Goal: Task Accomplishment & Management: Manage account settings

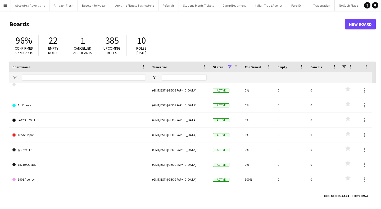
click at [5, 5] on app-icon "Menu" at bounding box center [5, 5] width 4 height 4
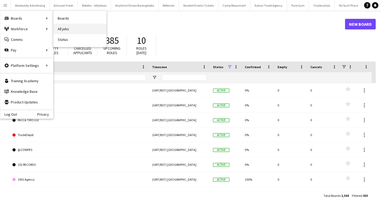
click at [70, 30] on link "All jobs" at bounding box center [80, 29] width 53 height 11
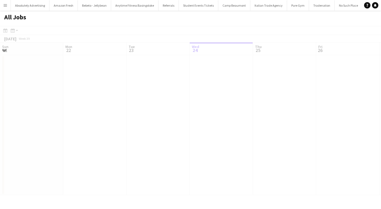
scroll to position [0, 127]
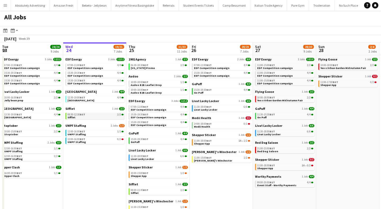
click at [76, 117] on link "08:30-12:30 BST 2/2 Sifflet" at bounding box center [96, 116] width 56 height 6
click at [80, 66] on span "EDF Competition campaign" at bounding box center [85, 67] width 35 height 3
click at [77, 100] on span "[GEOGRAPHIC_DATA]" at bounding box center [81, 100] width 27 height 3
click at [80, 132] on span "UMPF Staffing" at bounding box center [77, 133] width 19 height 3
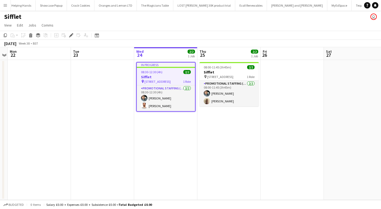
scroll to position [0, 19257]
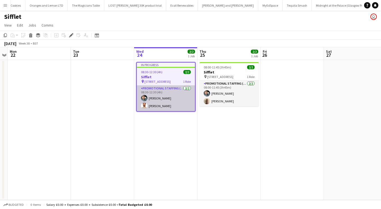
click at [142, 99] on app-user-avatar at bounding box center [144, 98] width 6 height 6
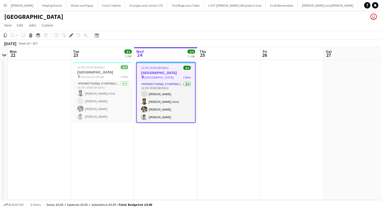
scroll to position [0, 19158]
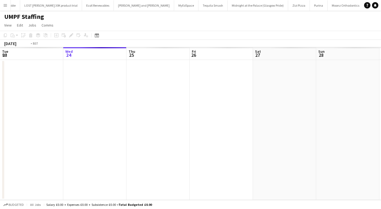
scroll to position [0, 182]
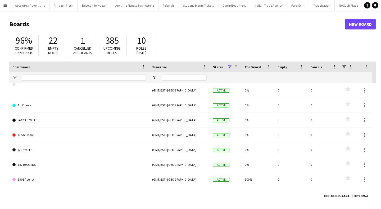
click at [5, 4] on app-icon "Menu" at bounding box center [5, 5] width 4 height 4
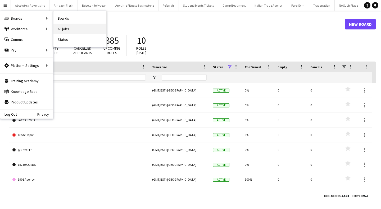
click at [72, 27] on link "All jobs" at bounding box center [80, 29] width 53 height 11
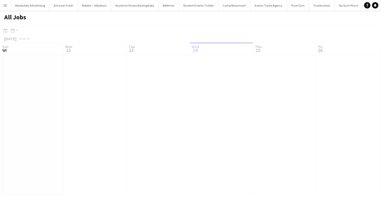
scroll to position [0, 127]
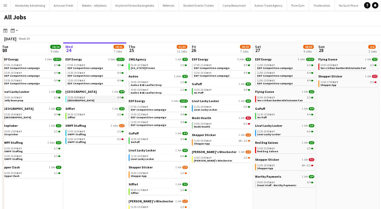
click at [89, 99] on div "12:30-19:00 BST 4/4" at bounding box center [96, 97] width 56 height 3
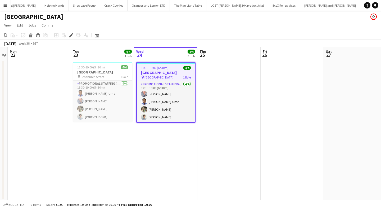
scroll to position [0, 19158]
click at [70, 29] on app-page-menu "View Day view expanded Day view collapsed Month view Date picker Jump to today …" at bounding box center [190, 26] width 381 height 10
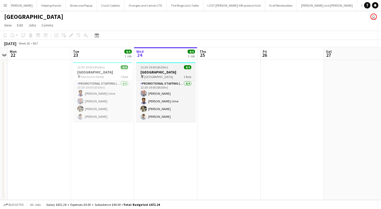
click at [159, 77] on span "[GEOGRAPHIC_DATA]" at bounding box center [158, 77] width 29 height 4
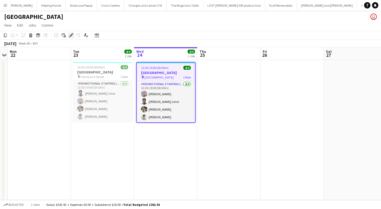
click at [70, 37] on icon at bounding box center [69, 36] width 1 height 1
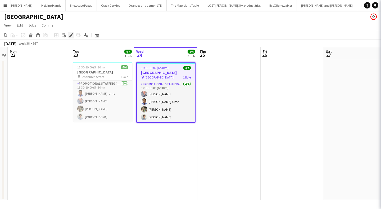
type input "**********"
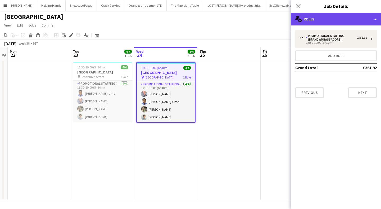
click at [362, 24] on div "multiple-users-add Roles" at bounding box center [336, 19] width 90 height 13
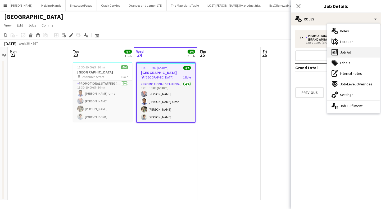
click at [357, 53] on div "ads-window Job Ad" at bounding box center [354, 52] width 52 height 11
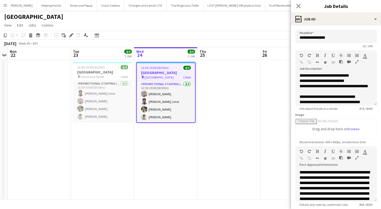
scroll to position [0, 0]
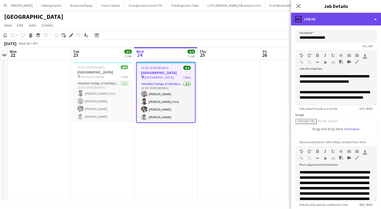
click at [329, 21] on div "ads-window Job Ad" at bounding box center [336, 19] width 90 height 13
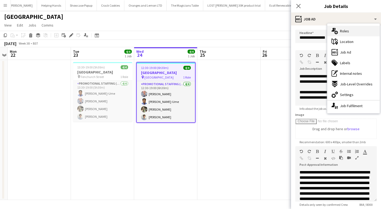
click at [346, 33] on span "Roles" at bounding box center [344, 31] width 9 height 5
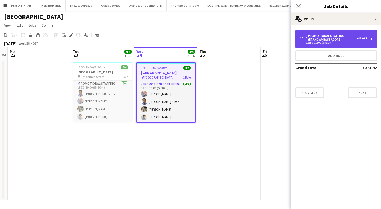
click at [331, 42] on div "12:30-19:00 (6h30m)" at bounding box center [334, 42] width 68 height 3
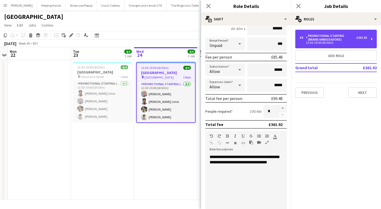
scroll to position [55, 0]
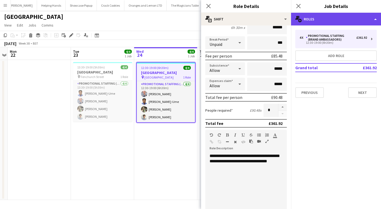
click at [326, 15] on div "multiple-users-add Roles" at bounding box center [336, 19] width 90 height 13
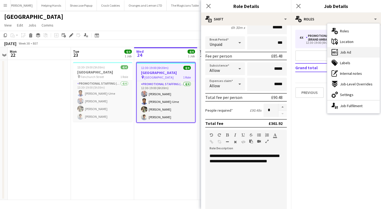
click at [349, 52] on span "Job Ad" at bounding box center [345, 52] width 11 height 5
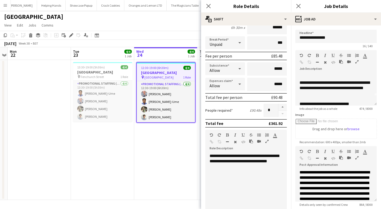
scroll to position [0, 0]
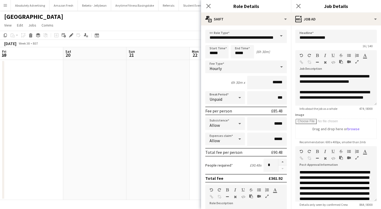
scroll to position [55, 0]
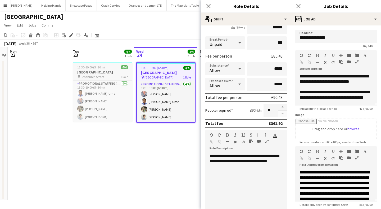
click at [106, 73] on h3 "[GEOGRAPHIC_DATA]" at bounding box center [102, 72] width 59 height 5
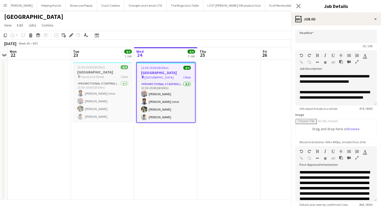
type input "**********"
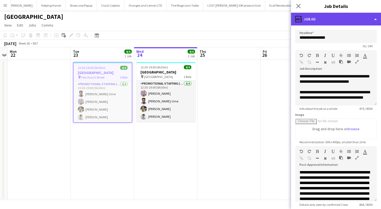
click at [318, 20] on div "ads-window Job Ad" at bounding box center [336, 19] width 90 height 13
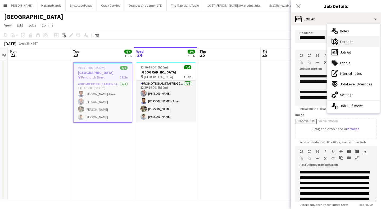
click at [349, 41] on span "Location" at bounding box center [347, 41] width 14 height 5
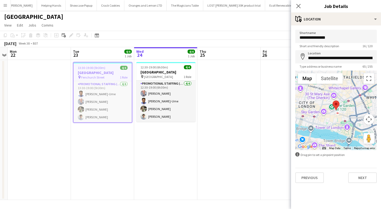
click at [347, 117] on div at bounding box center [337, 109] width 82 height 79
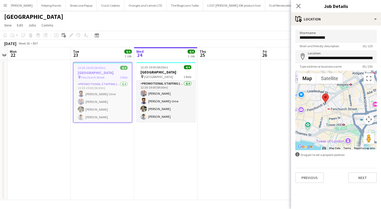
click at [338, 112] on div at bounding box center [337, 109] width 82 height 79
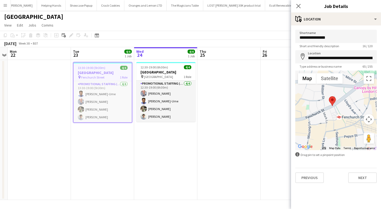
drag, startPoint x: 335, startPoint y: 110, endPoint x: 354, endPoint y: 122, distance: 22.9
click at [354, 122] on div at bounding box center [337, 109] width 82 height 79
click at [162, 75] on span "[GEOGRAPHIC_DATA]" at bounding box center [158, 77] width 29 height 4
type input "**********"
